Goal: Find specific page/section: Find specific page/section

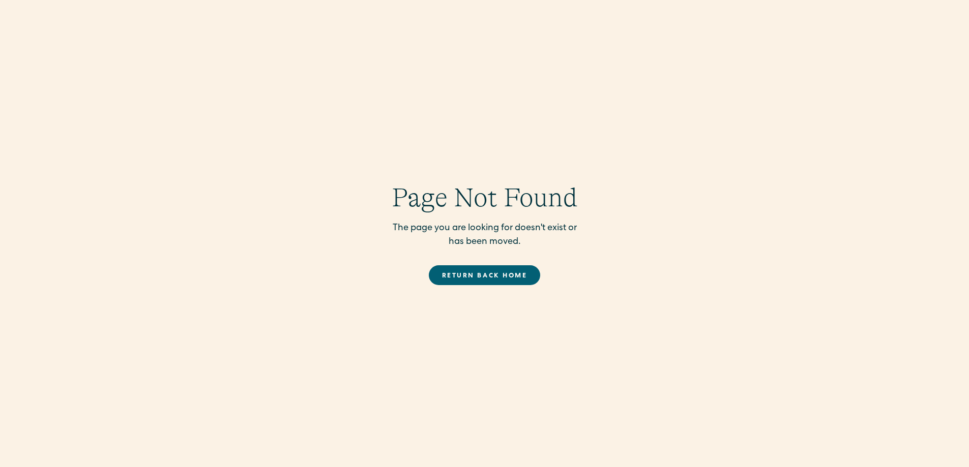
click at [506, 275] on link "Return back Home" at bounding box center [484, 275] width 111 height 20
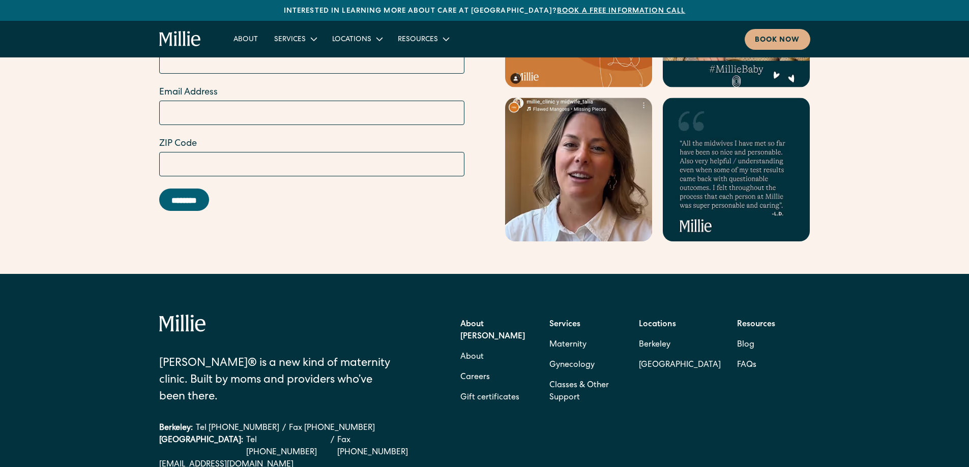
scroll to position [4105, 0]
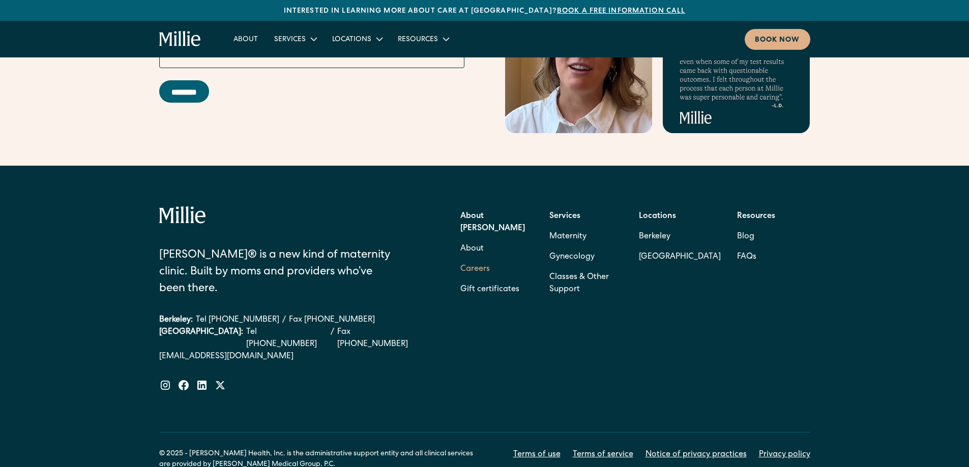
click at [472, 259] on link "Careers" at bounding box center [474, 269] width 29 height 20
